Goal: Task Accomplishment & Management: Manage account settings

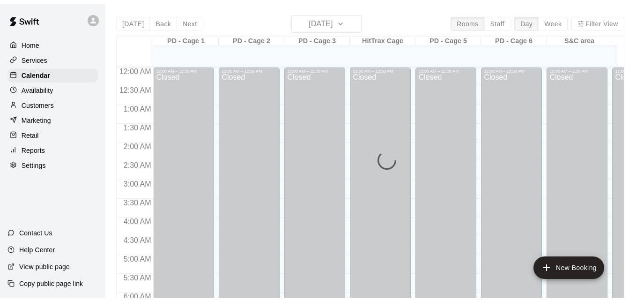
scroll to position [622, 0]
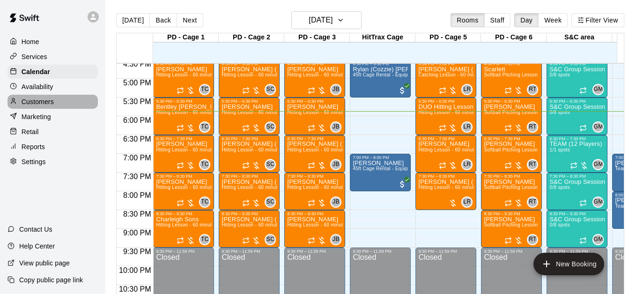
click at [62, 107] on div "Customers" at bounding box center [52, 102] width 90 height 14
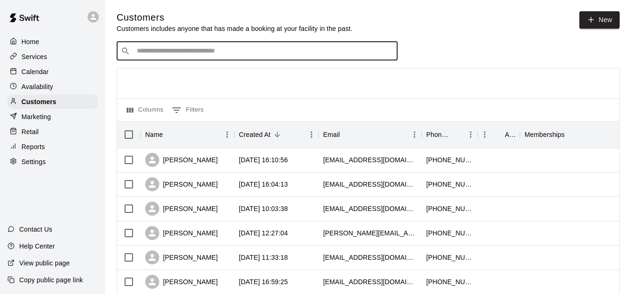
click at [167, 52] on input "Search customers by name or email" at bounding box center [264, 50] width 260 height 9
type input "*****"
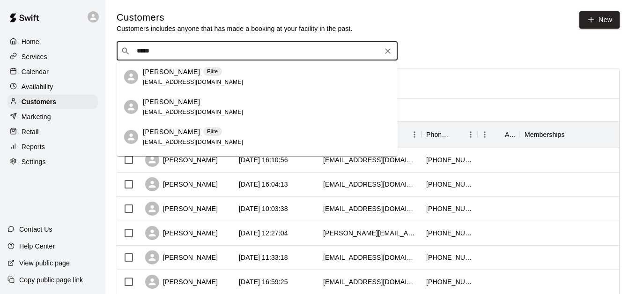
click at [244, 74] on div "[PERSON_NAME] Elite [EMAIL_ADDRESS][DOMAIN_NAME]" at bounding box center [266, 77] width 247 height 20
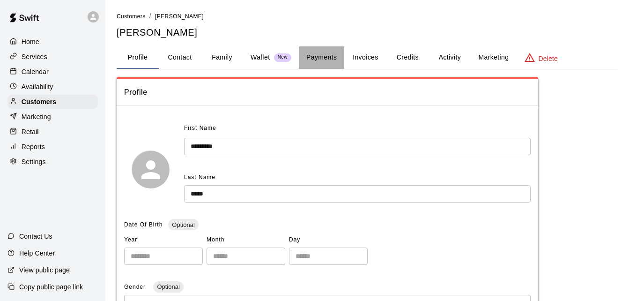
click at [308, 58] on button "Payments" at bounding box center [321, 57] width 45 height 22
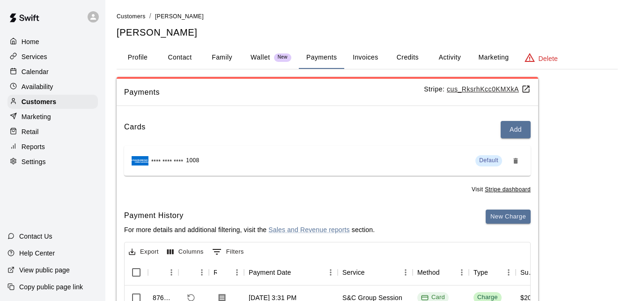
click at [571, 251] on div "Payments Stripe: cus_RksrhKcc0KMXkA Cards Add **** **** **** 1008 Default Visit…" at bounding box center [367, 266] width 501 height 378
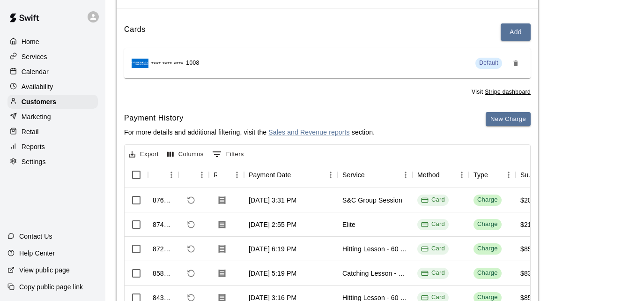
scroll to position [112, 0]
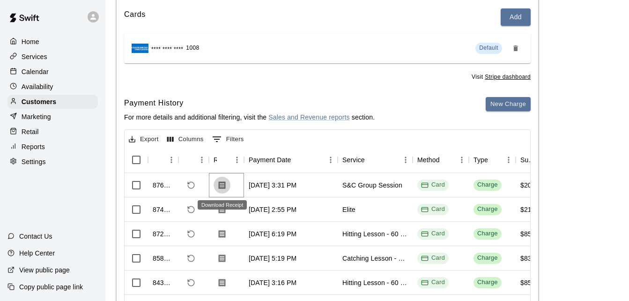
click at [221, 186] on icon "Download Receipt" at bounding box center [222, 185] width 7 height 8
click at [220, 211] on icon "Download Receipt" at bounding box center [222, 209] width 7 height 8
click at [63, 79] on div "Calendar" at bounding box center [52, 72] width 90 height 14
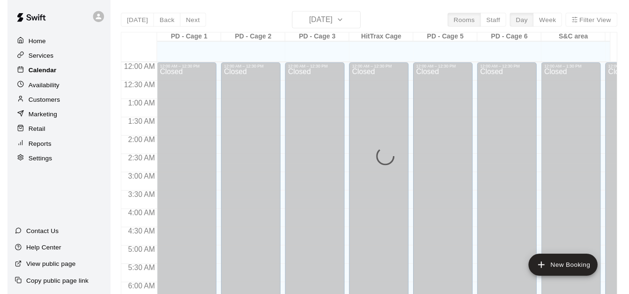
scroll to position [622, 0]
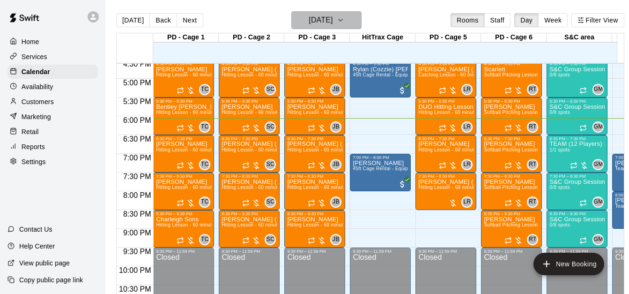
click at [342, 20] on icon "button" at bounding box center [341, 20] width 4 height 2
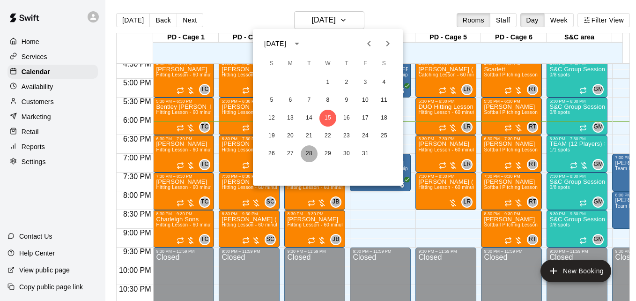
click at [311, 151] on button "28" at bounding box center [309, 153] width 17 height 17
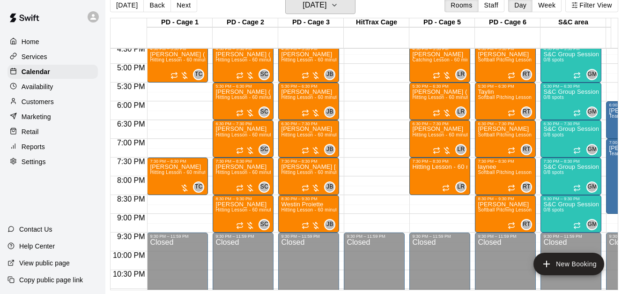
scroll to position [0, 383]
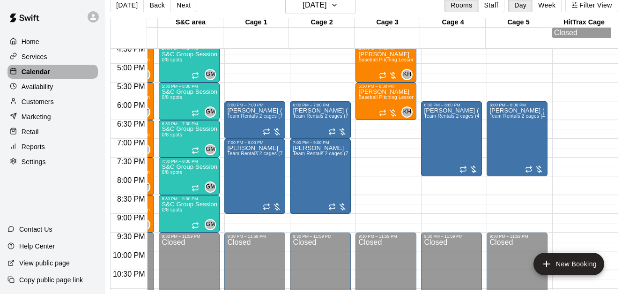
click at [55, 74] on div "Calendar" at bounding box center [52, 72] width 90 height 14
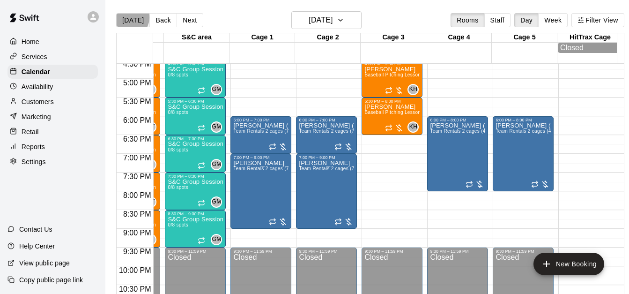
click at [129, 17] on button "[DATE]" at bounding box center [133, 20] width 34 height 14
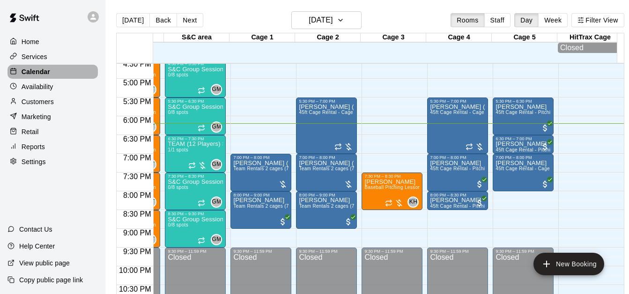
click at [79, 73] on div "Calendar" at bounding box center [52, 72] width 90 height 14
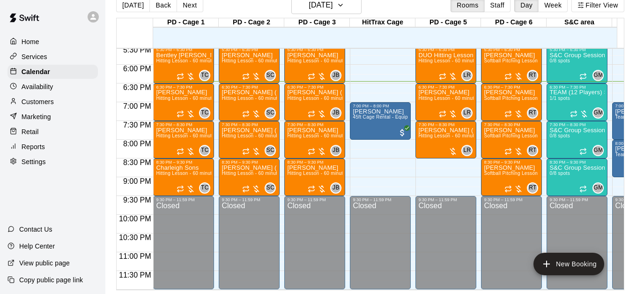
scroll to position [661, 0]
click at [573, 90] on div "TEAM (12 Players) S&C Group Session 1/1 spots" at bounding box center [577, 236] width 55 height 294
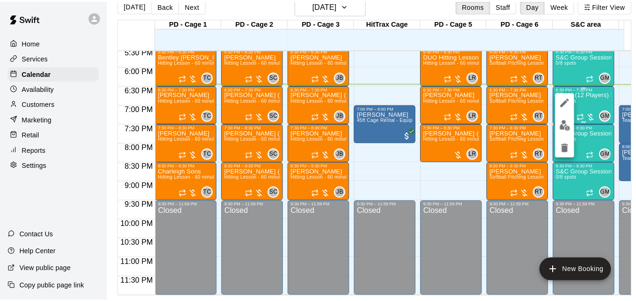
scroll to position [15, 0]
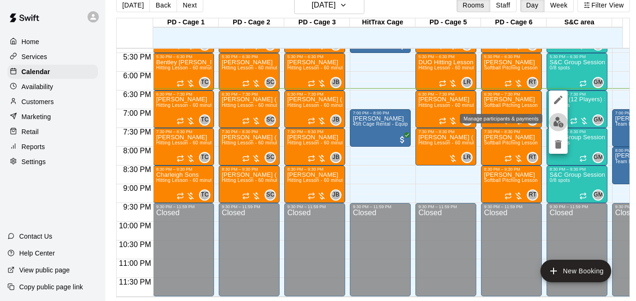
click at [557, 119] on img "edit" at bounding box center [558, 122] width 11 height 11
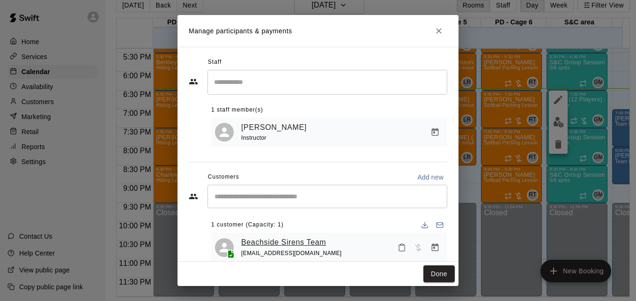
click at [300, 243] on link "Beachside Sirens Team" at bounding box center [283, 242] width 85 height 12
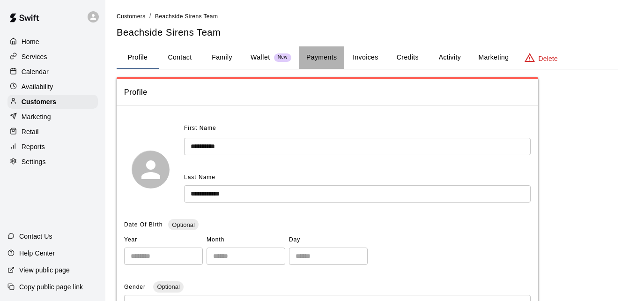
click at [317, 57] on button "Payments" at bounding box center [321, 57] width 45 height 22
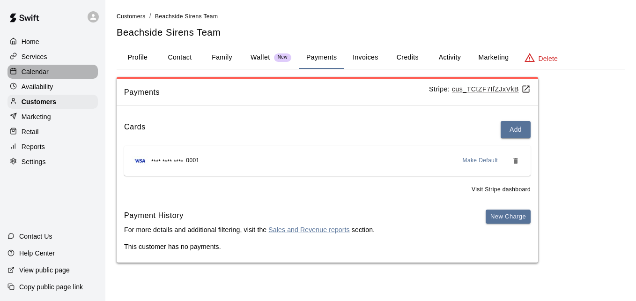
click at [52, 72] on div "Calendar" at bounding box center [52, 72] width 90 height 14
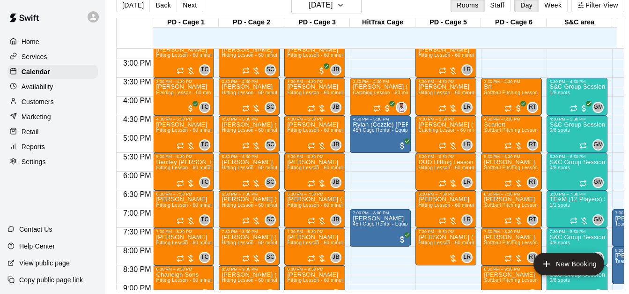
scroll to position [544, 0]
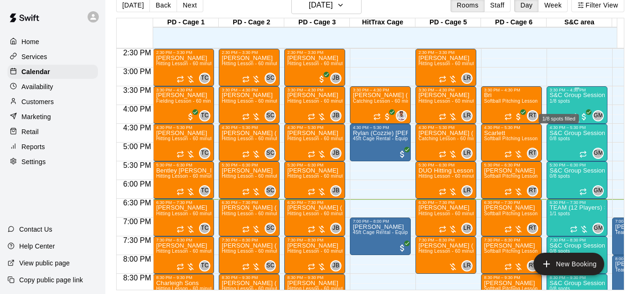
click at [564, 100] on span "1/8 spots" at bounding box center [560, 100] width 21 height 5
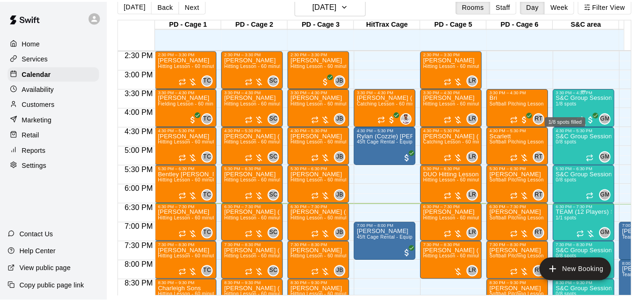
scroll to position [15, 0]
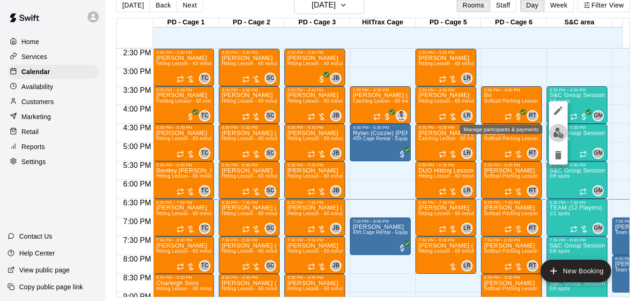
click at [560, 132] on img "edit" at bounding box center [558, 132] width 11 height 11
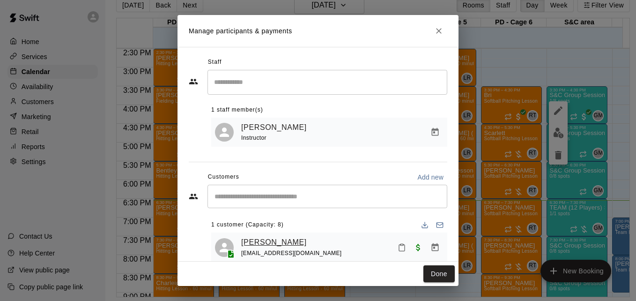
click at [275, 242] on link "[PERSON_NAME]" at bounding box center [274, 242] width 66 height 12
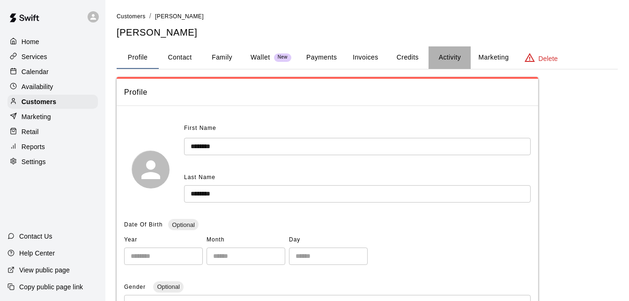
click at [445, 61] on button "Activity" at bounding box center [450, 57] width 42 height 22
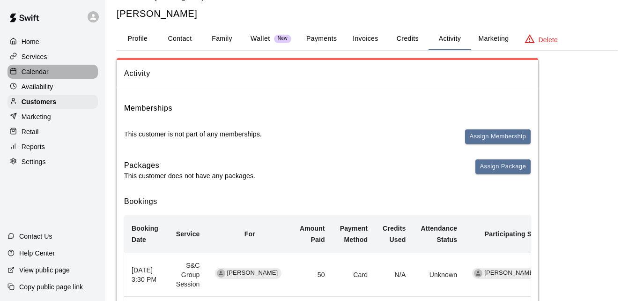
click at [58, 74] on div "Calendar" at bounding box center [52, 72] width 90 height 14
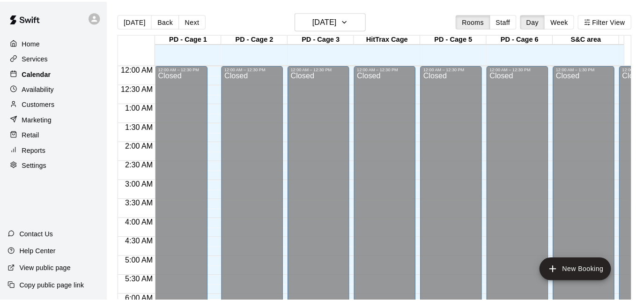
scroll to position [622, 0]
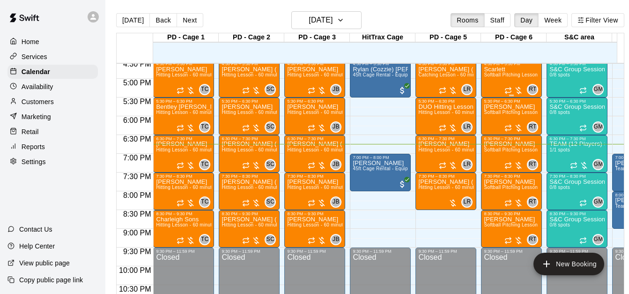
click at [501, 77] on span "Softball Pitching Lesson - 60 minutes" at bounding box center [525, 74] width 83 height 5
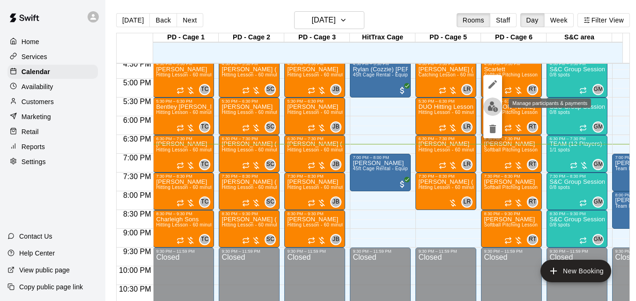
click at [491, 108] on img "edit" at bounding box center [493, 106] width 11 height 11
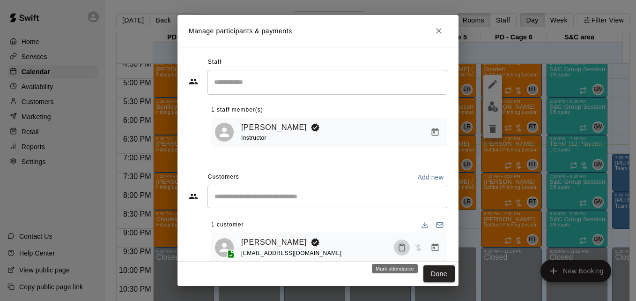
click at [398, 252] on icon "Mark attendance" at bounding box center [402, 247] width 8 height 8
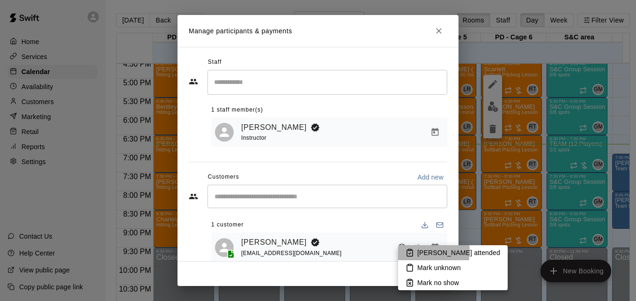
click at [419, 251] on p "[PERSON_NAME] attended" at bounding box center [458, 252] width 83 height 9
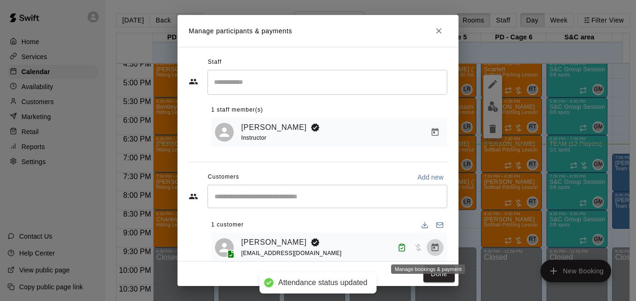
click at [432, 246] on icon "Manage bookings & payment" at bounding box center [435, 247] width 7 height 8
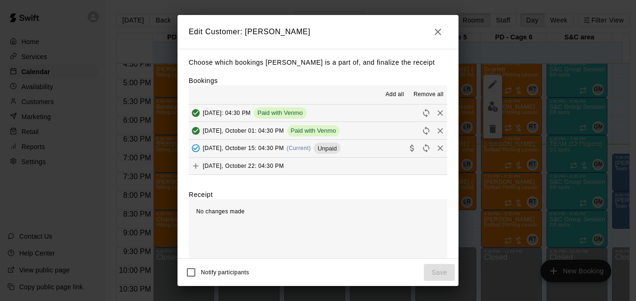
click at [367, 154] on button "[DATE], October 15: 04:30 PM (Current) Unpaid" at bounding box center [318, 148] width 259 height 17
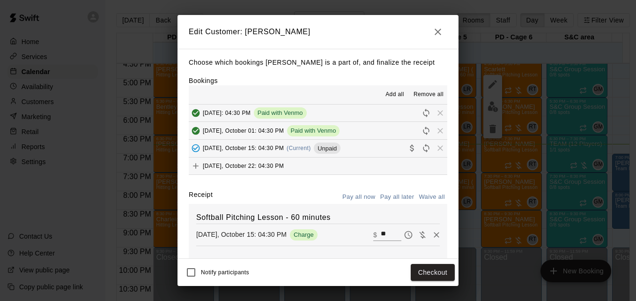
click at [381, 234] on input "**" at bounding box center [391, 235] width 21 height 12
type input "**"
click at [424, 269] on button "Checkout" at bounding box center [433, 272] width 44 height 17
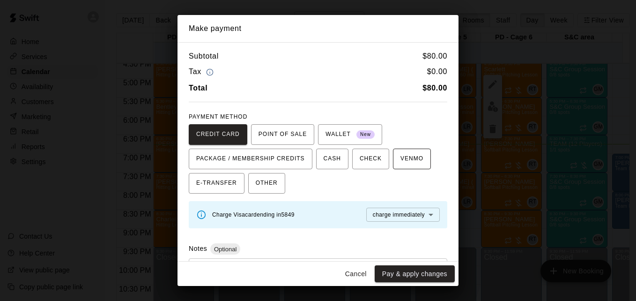
click at [401, 156] on span "VENMO" at bounding box center [412, 158] width 23 height 15
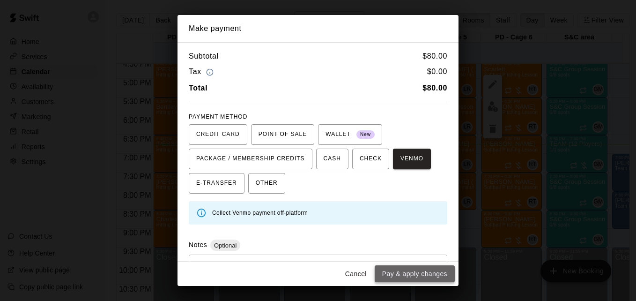
click at [420, 271] on button "Pay & apply changes" at bounding box center [415, 273] width 80 height 17
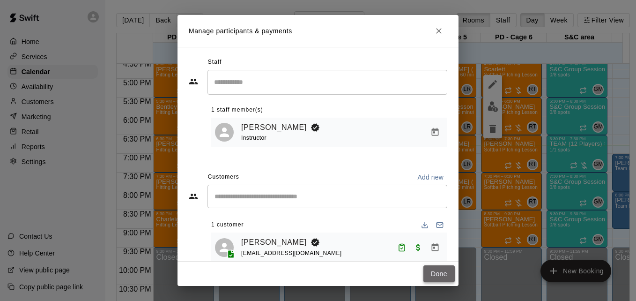
click at [435, 274] on button "Done" at bounding box center [439, 273] width 31 height 17
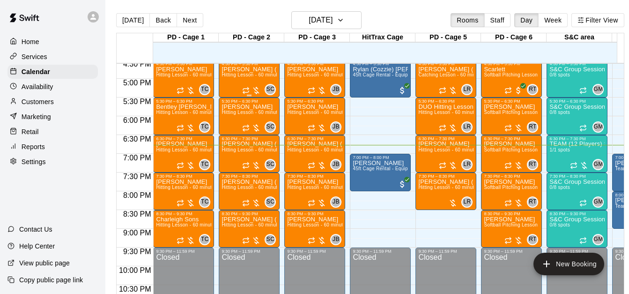
click at [242, 76] on span "Hitting Lesson - 60 minutes" at bounding box center [252, 74] width 61 height 5
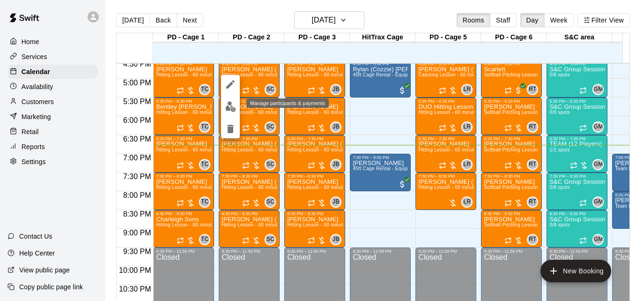
click at [232, 107] on img "edit" at bounding box center [230, 106] width 11 height 11
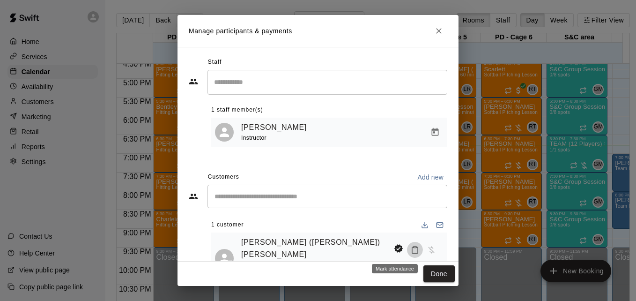
click at [411, 252] on icon "Mark attendance" at bounding box center [415, 250] width 8 height 8
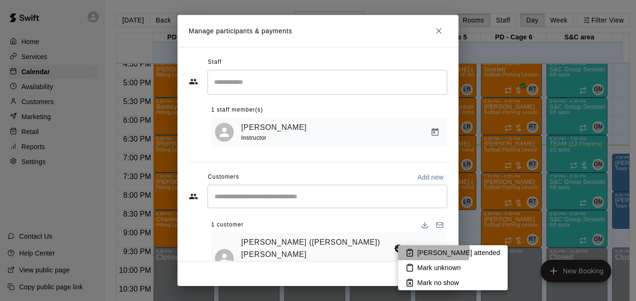
click at [417, 250] on p "[PERSON_NAME] attended" at bounding box center [458, 252] width 83 height 9
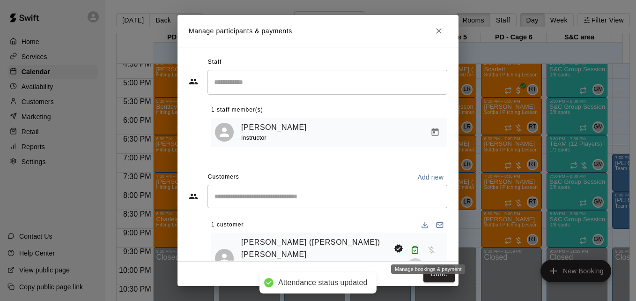
click at [419, 262] on icon "Manage bookings & payment" at bounding box center [415, 266] width 7 height 8
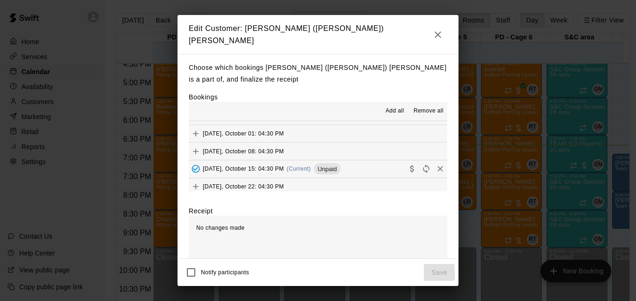
scroll to position [300, 0]
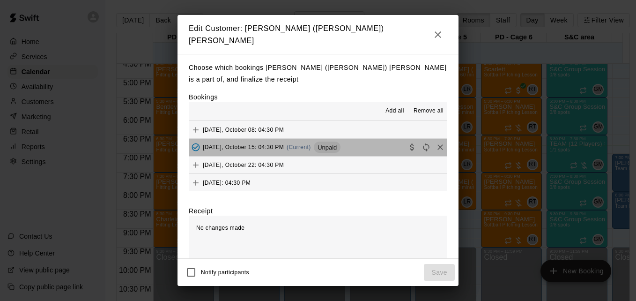
click at [370, 139] on button "[DATE], October 15: 04:30 PM (Current) Unpaid" at bounding box center [318, 147] width 259 height 17
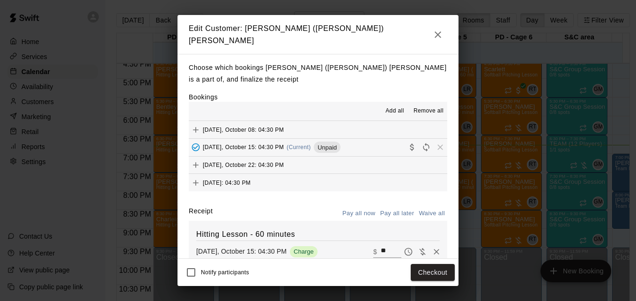
click at [382, 246] on input "**" at bounding box center [391, 252] width 21 height 12
type input "**"
click at [423, 267] on button "Checkout" at bounding box center [433, 272] width 44 height 17
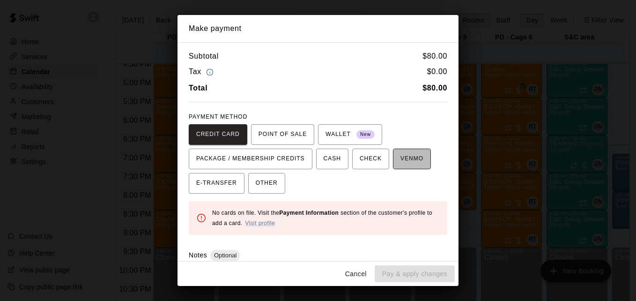
click at [401, 160] on span "VENMO" at bounding box center [412, 158] width 23 height 15
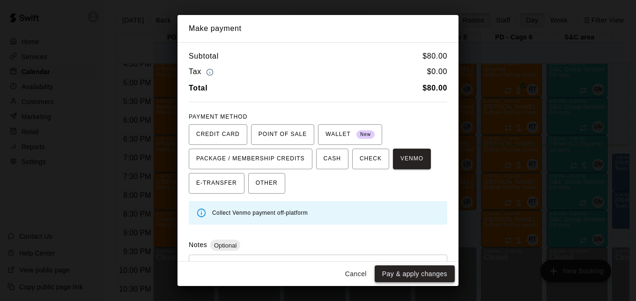
click at [424, 275] on button "Pay & apply changes" at bounding box center [415, 273] width 80 height 17
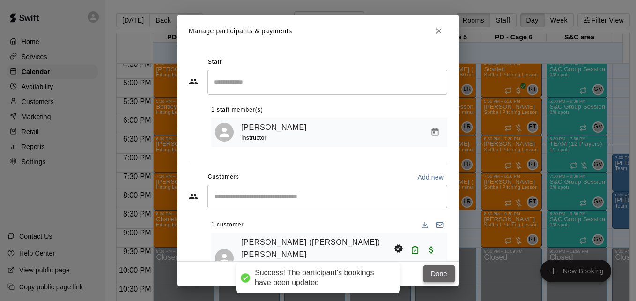
click at [433, 275] on button "Done" at bounding box center [439, 273] width 31 height 17
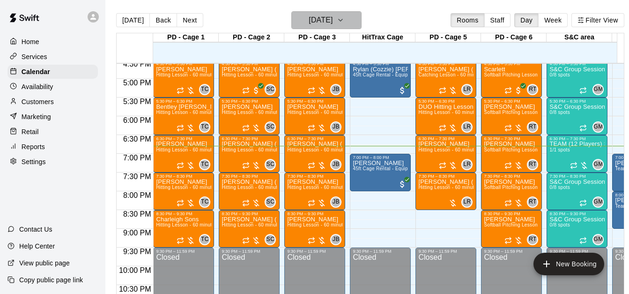
click at [333, 19] on h6 "[DATE]" at bounding box center [321, 20] width 24 height 13
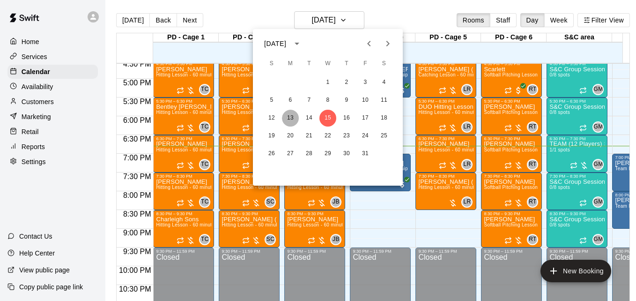
click at [290, 119] on button "13" at bounding box center [290, 118] width 17 height 17
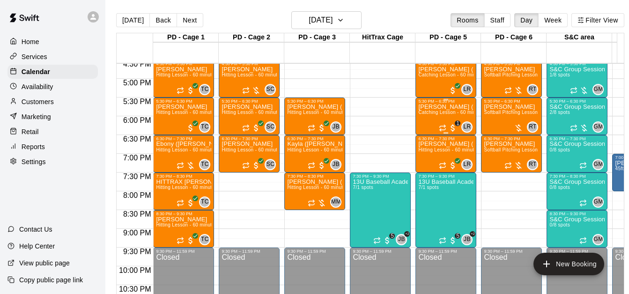
click at [436, 124] on div "[PERSON_NAME] ([PERSON_NAME]) [PERSON_NAME] & 1 other Catching Lesson - 60 minu…" at bounding box center [445, 251] width 55 height 294
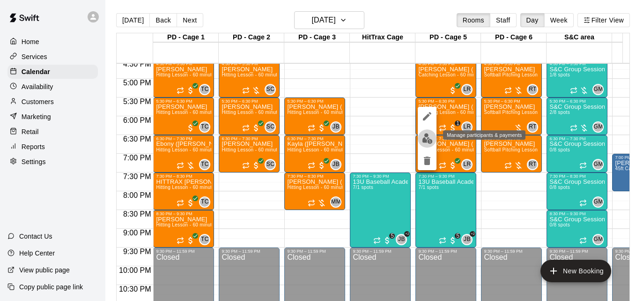
click at [428, 140] on img "edit" at bounding box center [427, 138] width 11 height 11
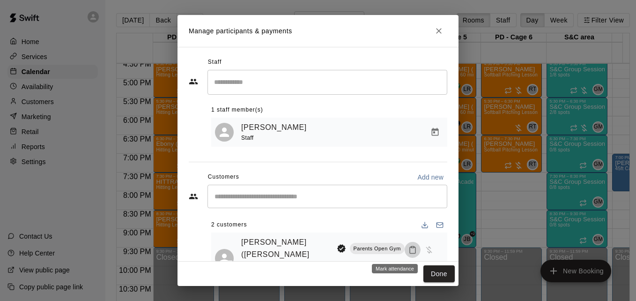
click at [409, 251] on icon "Mark attendance" at bounding box center [413, 250] width 8 height 8
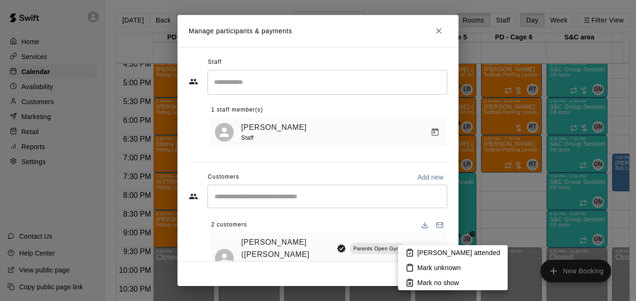
click at [421, 254] on p "[PERSON_NAME] attended" at bounding box center [458, 252] width 83 height 9
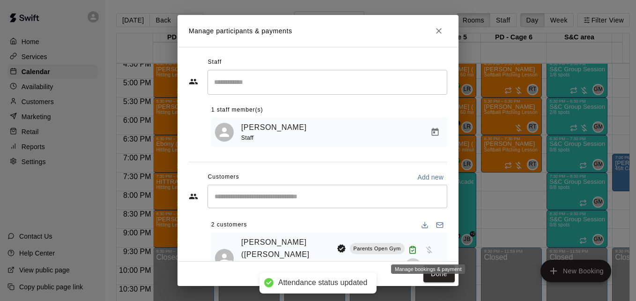
click at [418, 262] on icon "Manage bookings & payment" at bounding box center [413, 266] width 9 height 9
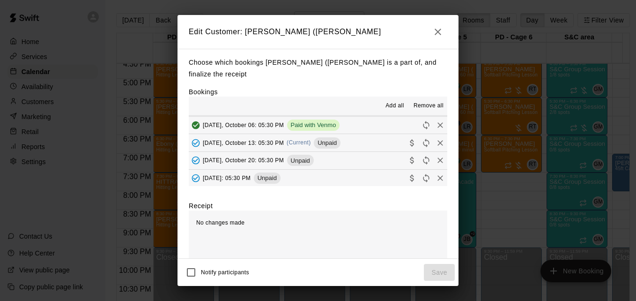
scroll to position [75, 0]
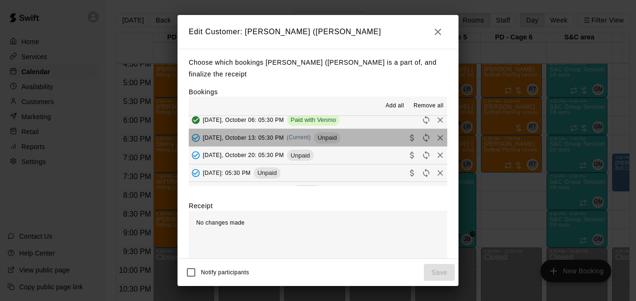
click at [358, 130] on button "[DATE], October 13: 05:30 PM (Current) Unpaid" at bounding box center [318, 137] width 259 height 17
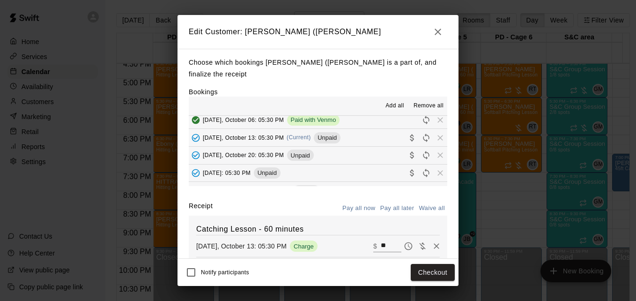
click at [381, 240] on input "**" at bounding box center [391, 246] width 21 height 12
type input "*"
type input "***"
click at [429, 277] on button "Checkout" at bounding box center [433, 272] width 44 height 17
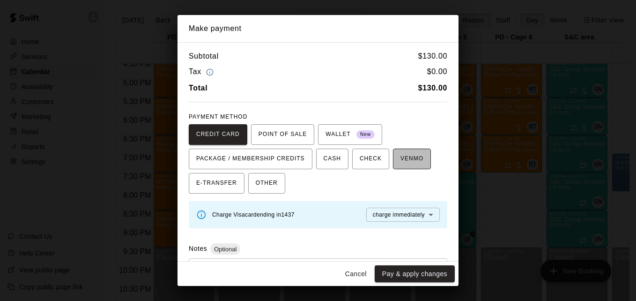
click at [407, 163] on span "VENMO" at bounding box center [412, 158] width 23 height 15
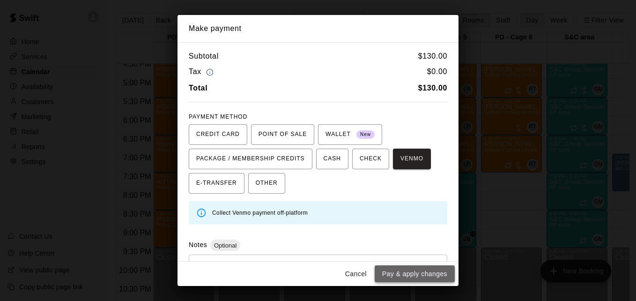
click at [427, 271] on button "Pay & apply changes" at bounding box center [415, 273] width 80 height 17
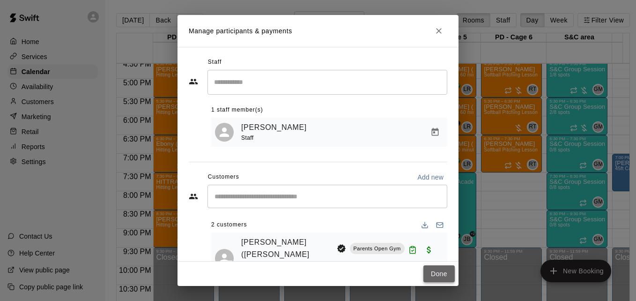
click at [439, 272] on button "Done" at bounding box center [439, 273] width 31 height 17
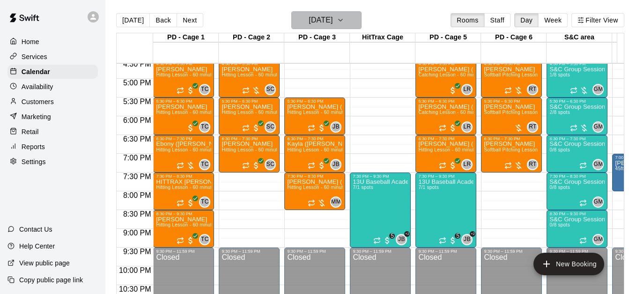
click at [344, 24] on icon "button" at bounding box center [340, 20] width 7 height 11
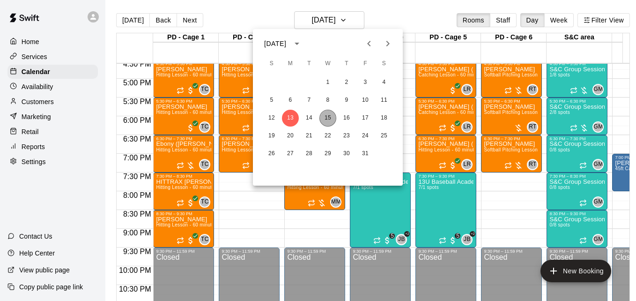
click at [329, 116] on button "15" at bounding box center [328, 118] width 17 height 17
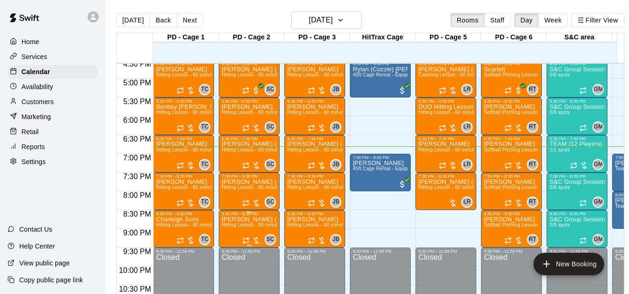
click at [245, 227] on span "Hitting Lesson - 60 minutes" at bounding box center [252, 224] width 61 height 5
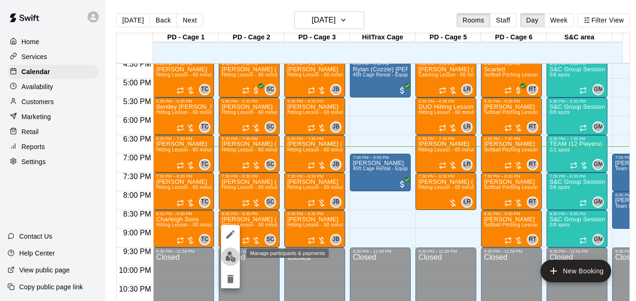
click at [234, 252] on img "edit" at bounding box center [230, 256] width 11 height 11
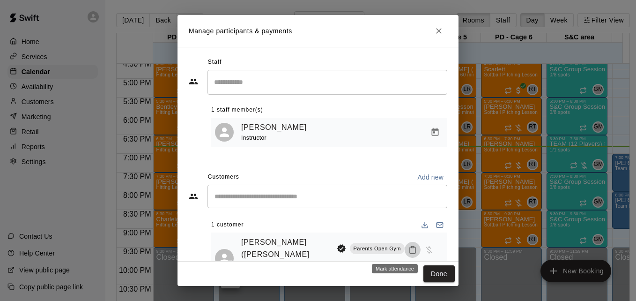
click at [409, 252] on icon "Mark attendance" at bounding box center [413, 250] width 8 height 8
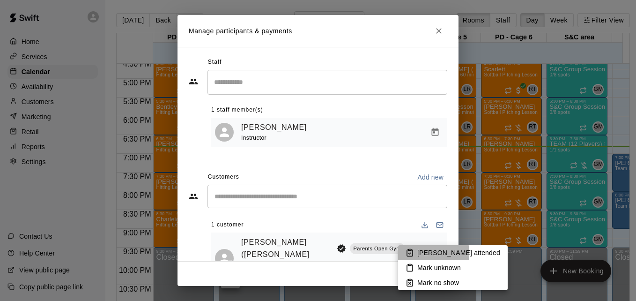
click at [416, 253] on li "[PERSON_NAME] attended" at bounding box center [453, 252] width 110 height 15
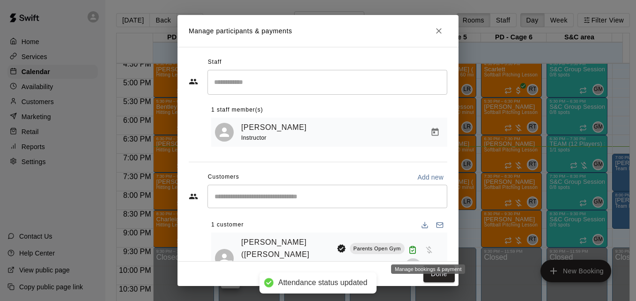
click at [417, 262] on icon "Manage bookings & payment" at bounding box center [413, 266] width 7 height 8
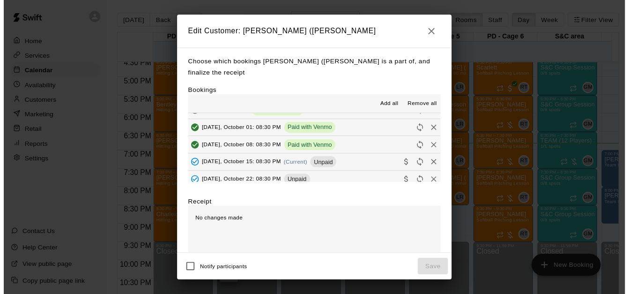
scroll to position [131, 0]
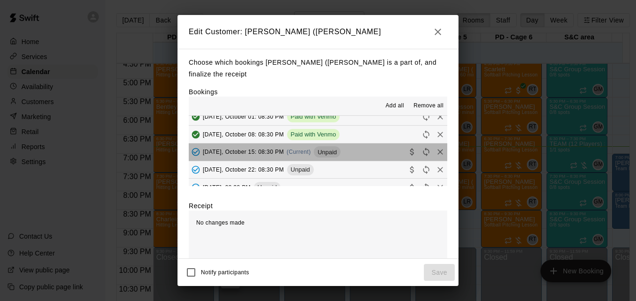
click at [375, 146] on button "[DATE], October 15: 08:30 PM (Current) Unpaid" at bounding box center [318, 151] width 259 height 17
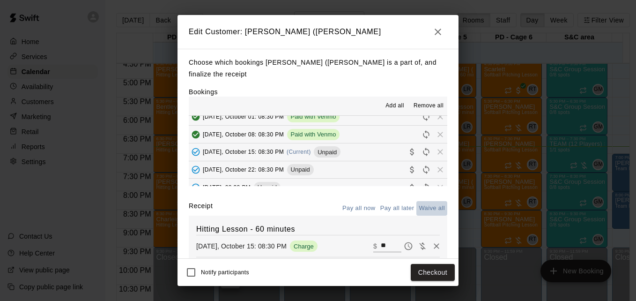
click at [420, 201] on button "Waive all" at bounding box center [432, 208] width 31 height 15
type input "*"
click at [439, 273] on button "Save" at bounding box center [439, 272] width 31 height 17
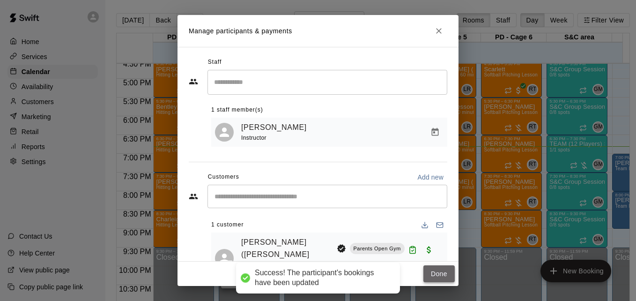
click at [424, 270] on button "Done" at bounding box center [439, 273] width 31 height 17
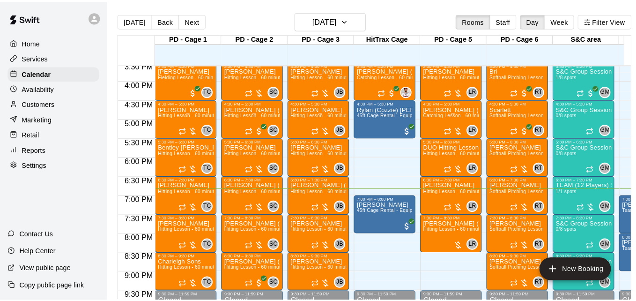
scroll to position [566, 0]
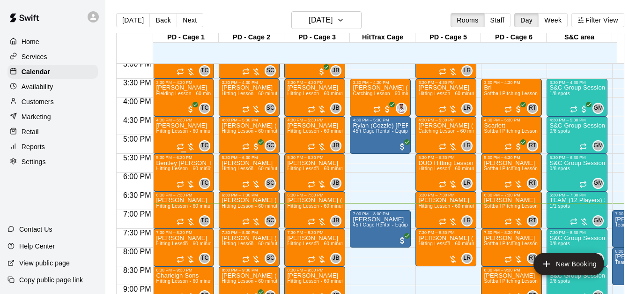
click at [176, 126] on p "[PERSON_NAME]" at bounding box center [183, 126] width 55 height 0
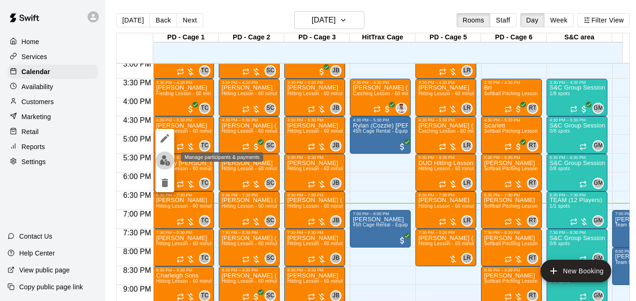
click at [165, 163] on img "edit" at bounding box center [165, 160] width 11 height 11
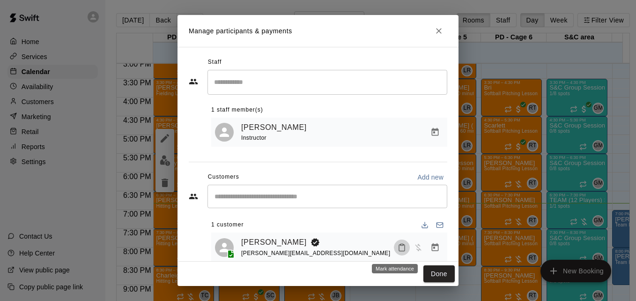
click at [398, 248] on icon "Mark attendance" at bounding box center [402, 247] width 8 height 8
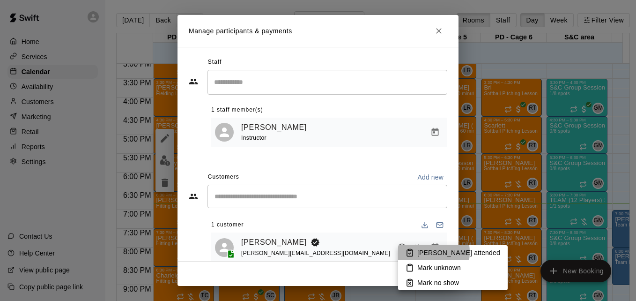
click at [420, 252] on p "[PERSON_NAME] attended" at bounding box center [458, 252] width 83 height 9
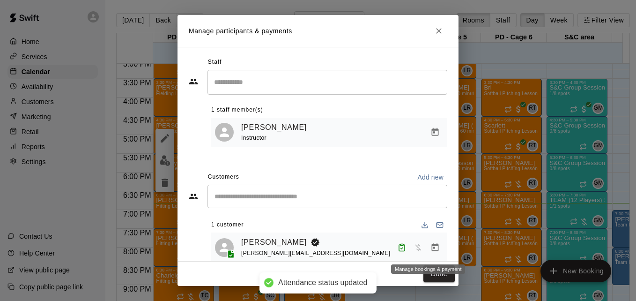
click at [431, 251] on icon "Manage bookings & payment" at bounding box center [435, 247] width 9 height 9
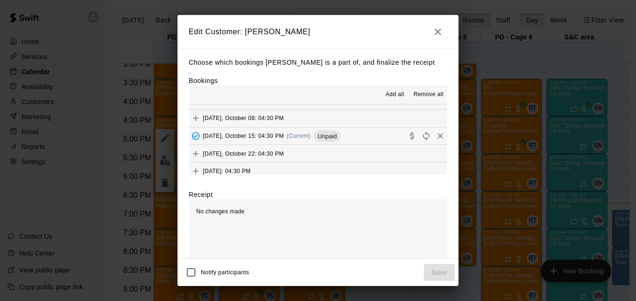
scroll to position [75, 0]
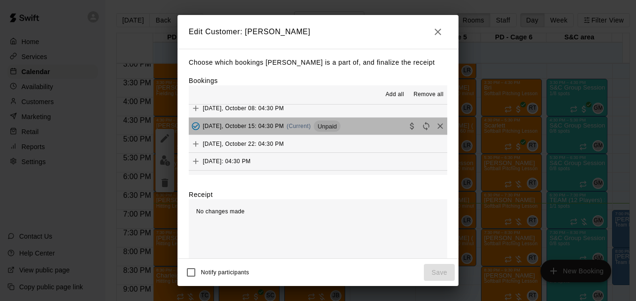
click at [379, 127] on button "[DATE], October 15: 04:30 PM (Current) Unpaid" at bounding box center [318, 126] width 259 height 17
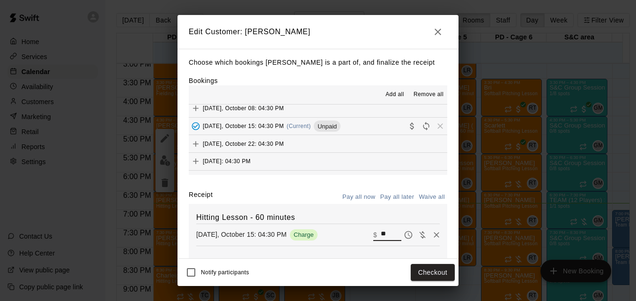
click at [381, 241] on input "**" at bounding box center [391, 235] width 21 height 12
type input "*"
type input "***"
click at [422, 271] on button "Checkout" at bounding box center [433, 272] width 44 height 17
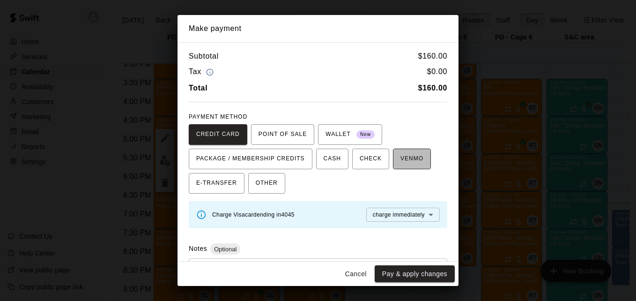
click at [410, 158] on span "VENMO" at bounding box center [412, 158] width 23 height 15
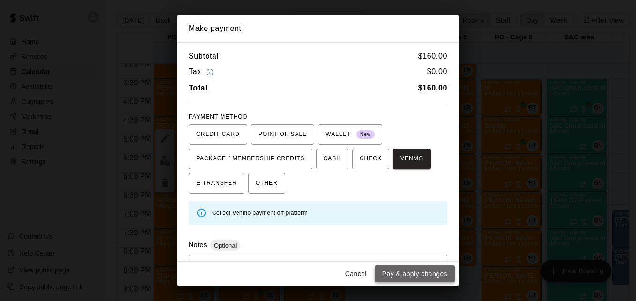
click at [419, 270] on button "Pay & apply changes" at bounding box center [415, 273] width 80 height 17
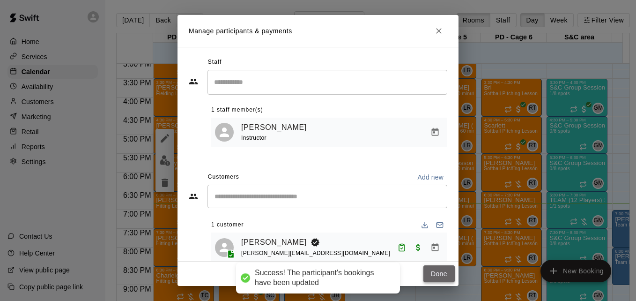
click at [447, 274] on button "Done" at bounding box center [439, 273] width 31 height 17
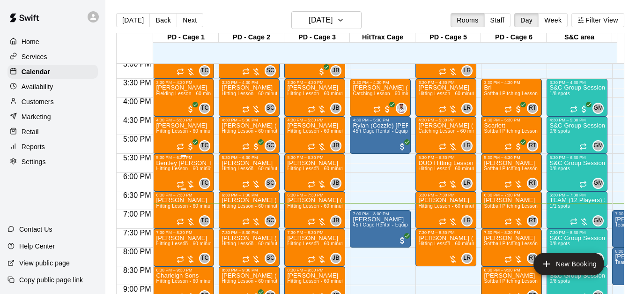
click at [172, 171] on span "Hitting Lesson - 60 minutes" at bounding box center [186, 168] width 61 height 5
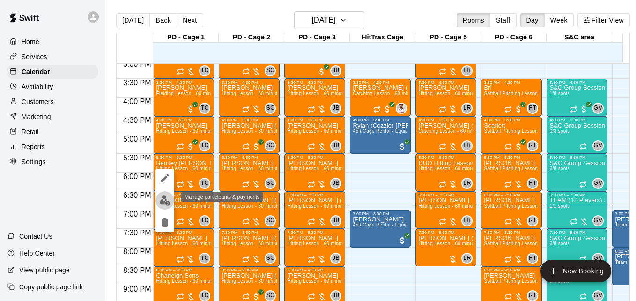
click at [164, 197] on img "edit" at bounding box center [165, 200] width 11 height 11
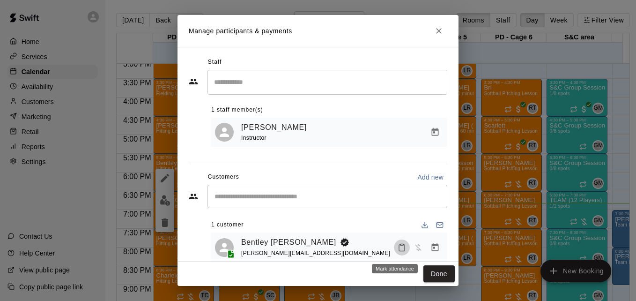
click at [398, 252] on icon "Mark attendance" at bounding box center [402, 247] width 8 height 8
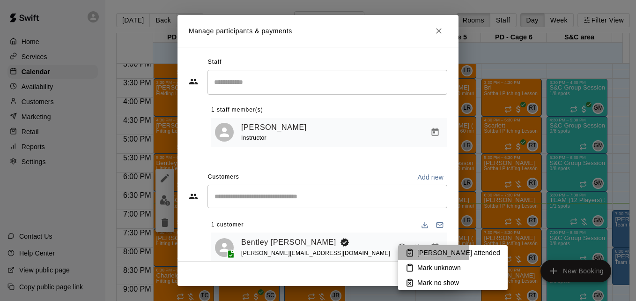
click at [415, 252] on li "[PERSON_NAME] attended" at bounding box center [453, 252] width 110 height 15
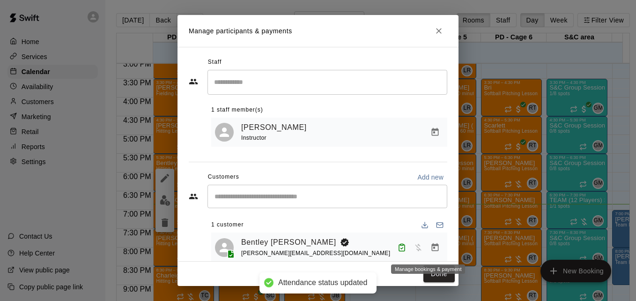
click at [431, 249] on icon "Manage bookings & payment" at bounding box center [435, 247] width 9 height 9
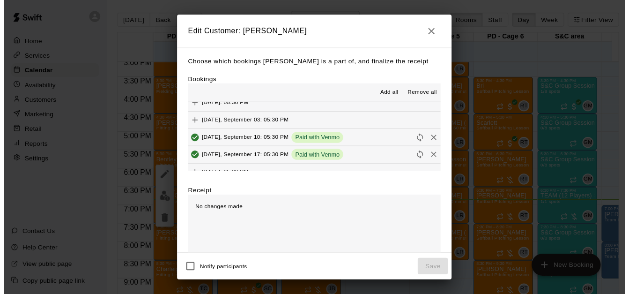
scroll to position [246, 0]
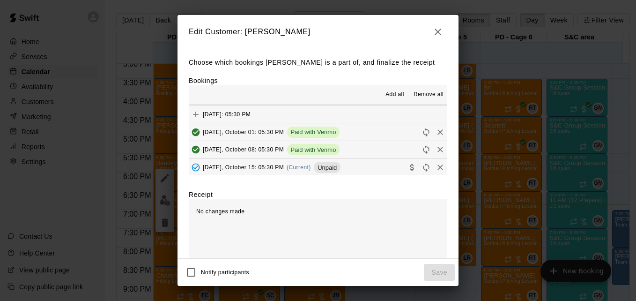
click at [382, 168] on button "[DATE], October 15: 05:30 PM (Current) Unpaid" at bounding box center [318, 167] width 259 height 17
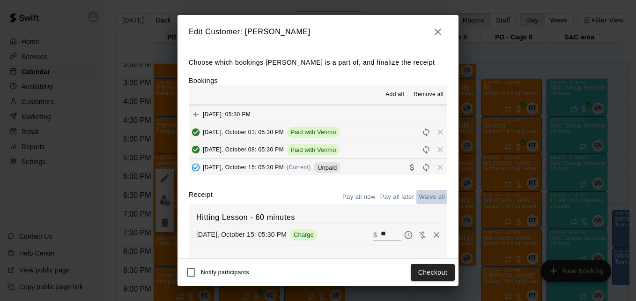
click at [423, 200] on button "Waive all" at bounding box center [432, 197] width 31 height 15
type input "*"
click at [442, 270] on button "Save" at bounding box center [439, 272] width 31 height 17
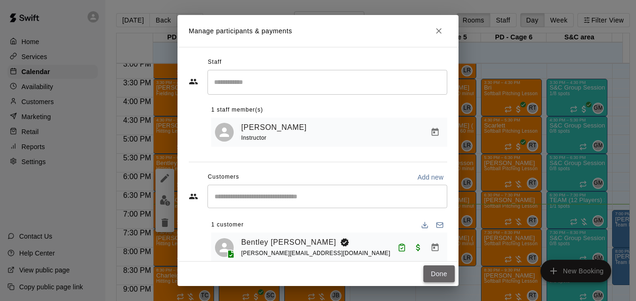
click at [431, 276] on button "Done" at bounding box center [439, 273] width 31 height 17
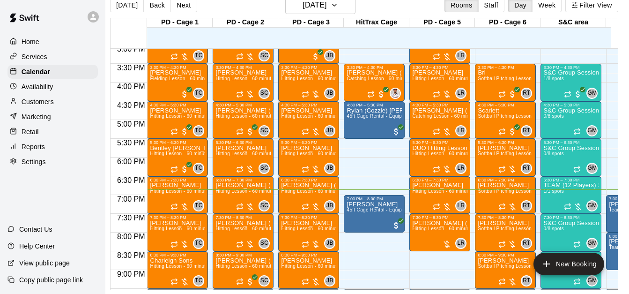
scroll to position [0, 383]
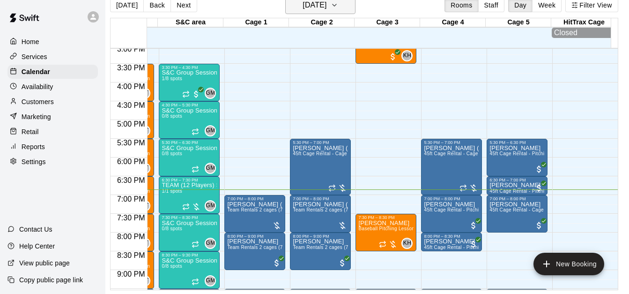
drag, startPoint x: 336, startPoint y: 7, endPoint x: 348, endPoint y: 1, distance: 13.8
click at [348, 1] on div "[DATE] Back [DATE][DATE] Rooms Staff Day Week Filter View" at bounding box center [364, 7] width 508 height 22
click at [338, 1] on icon "button" at bounding box center [334, 5] width 7 height 11
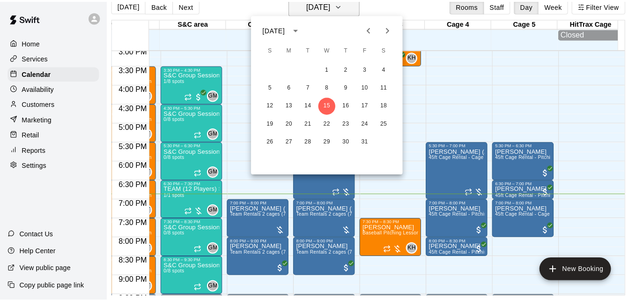
scroll to position [15, 5]
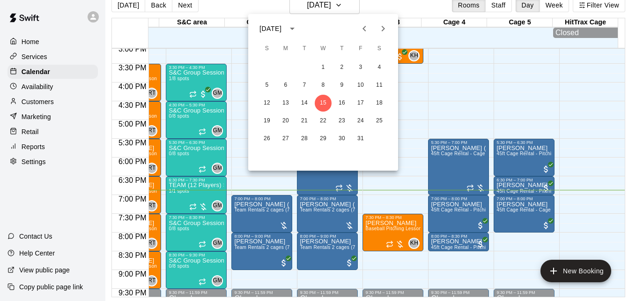
click at [413, 87] on div at bounding box center [318, 150] width 636 height 301
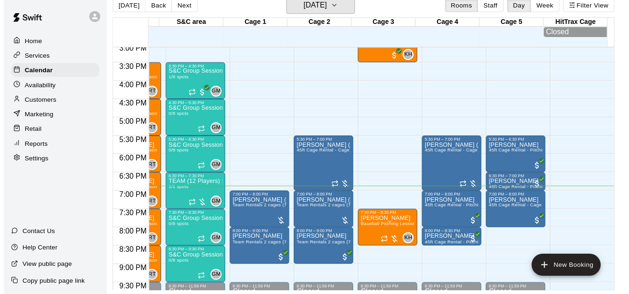
scroll to position [11, 5]
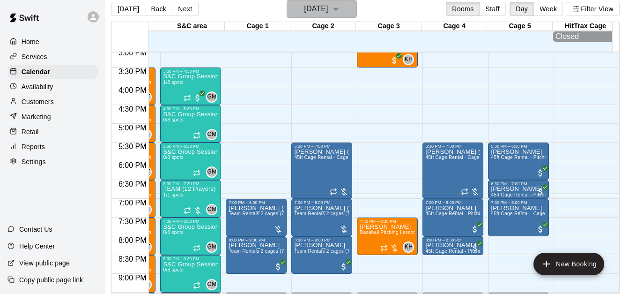
click at [328, 11] on h6 "[DATE]" at bounding box center [316, 8] width 24 height 13
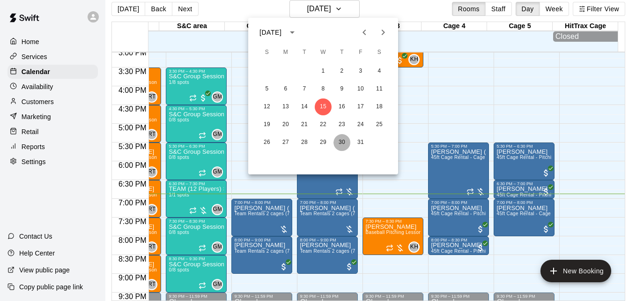
click at [339, 139] on button "30" at bounding box center [342, 142] width 17 height 17
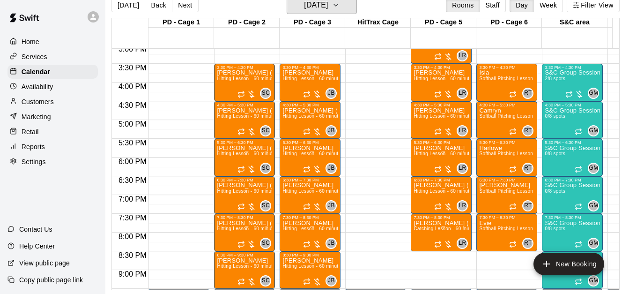
scroll to position [357, 0]
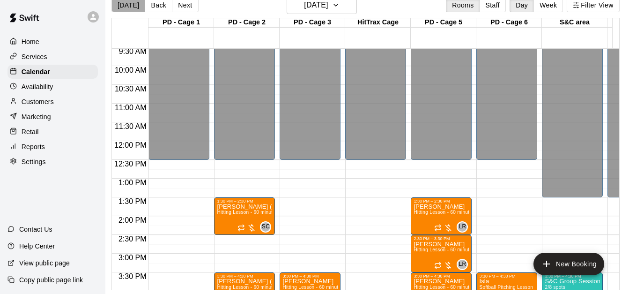
click at [129, 1] on button "[DATE]" at bounding box center [129, 5] width 34 height 14
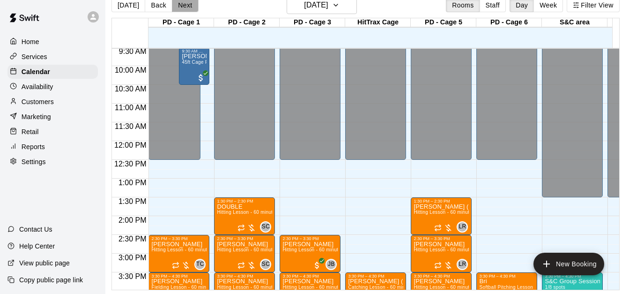
click at [181, 1] on button "Next" at bounding box center [185, 5] width 26 height 14
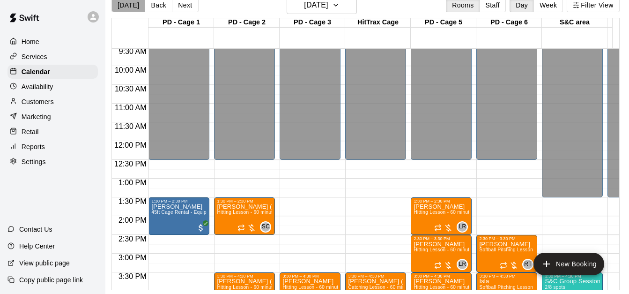
click at [128, 2] on button "[DATE]" at bounding box center [129, 5] width 34 height 14
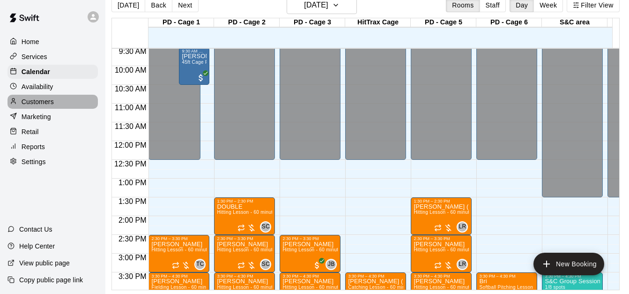
click at [47, 105] on p "Customers" at bounding box center [38, 101] width 32 height 9
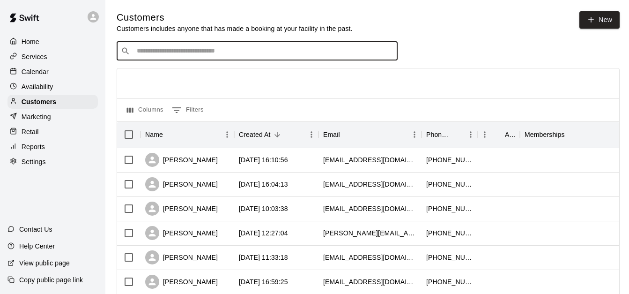
click at [209, 55] on input "Search customers by name or email" at bounding box center [264, 50] width 260 height 9
type input "*******"
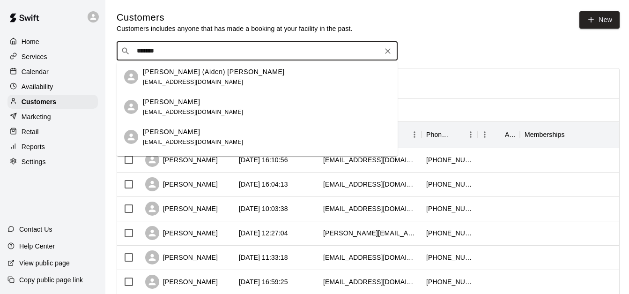
click at [222, 81] on div "[PERSON_NAME] (Aiden) [PERSON_NAME] [PERSON_NAME][EMAIL_ADDRESS][DOMAIN_NAME]" at bounding box center [266, 77] width 247 height 20
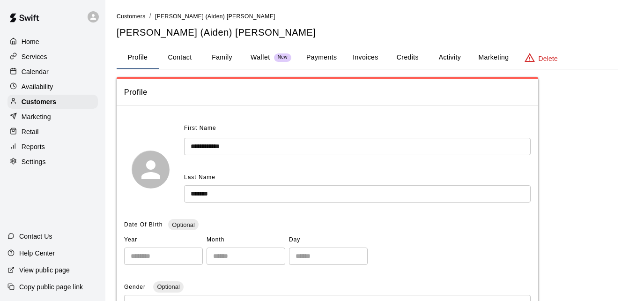
click at [461, 60] on button "Activity" at bounding box center [450, 57] width 42 height 22
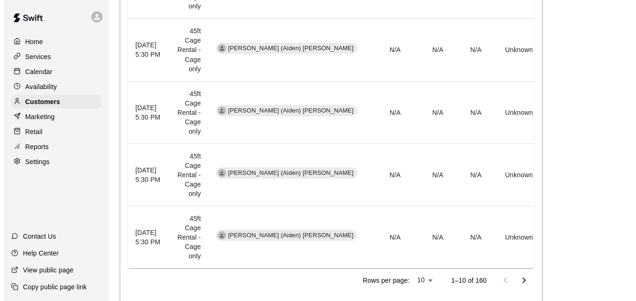
scroll to position [648, 0]
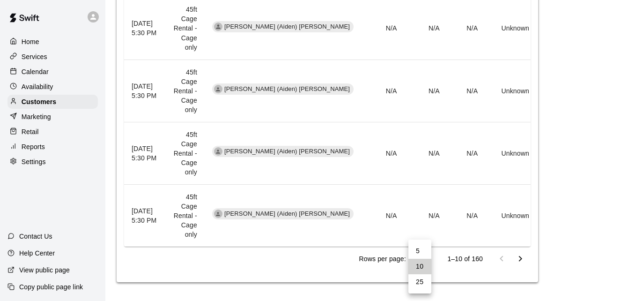
click at [420, 278] on li "25" at bounding box center [420, 281] width 23 height 15
type input "**"
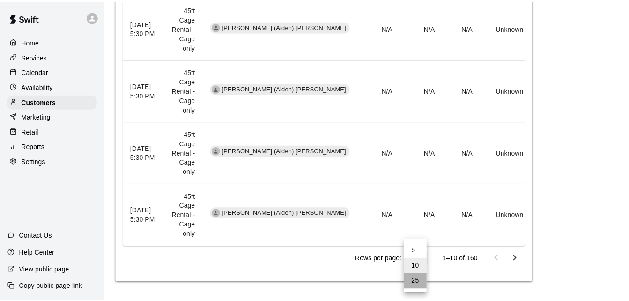
scroll to position [1584, 0]
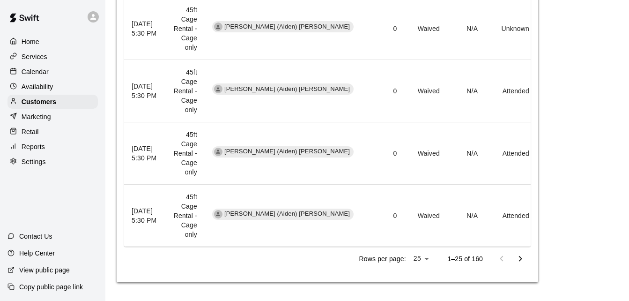
click at [517, 259] on icon "Go to next page" at bounding box center [520, 258] width 11 height 11
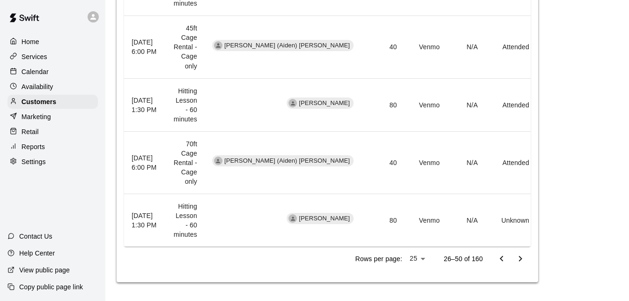
scroll to position [1459, 0]
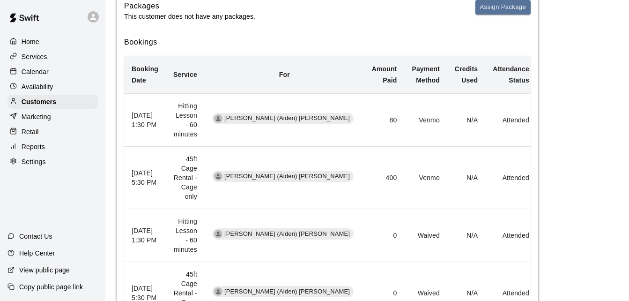
scroll to position [166, 0]
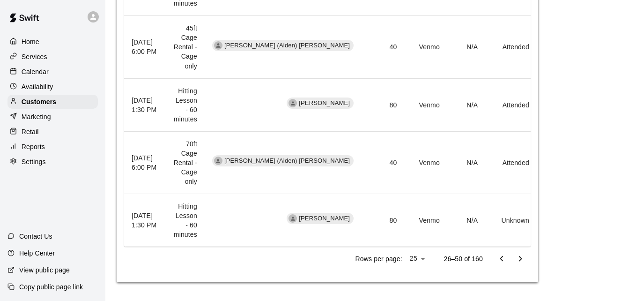
scroll to position [1459, 0]
click at [503, 258] on icon "Go to previous page" at bounding box center [501, 258] width 11 height 11
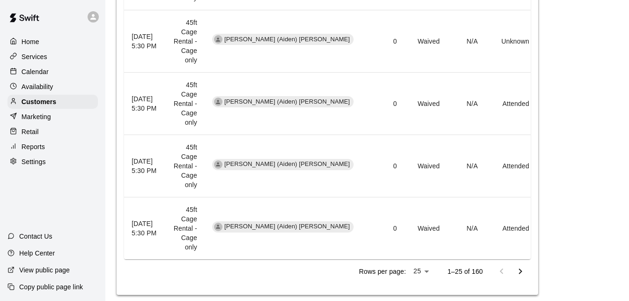
scroll to position [1584, 0]
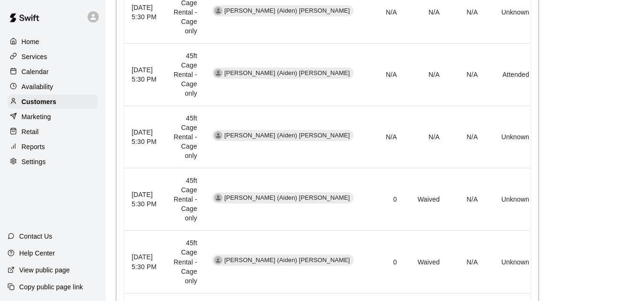
scroll to position [1228, 0]
